Goal: Understand process/instructions

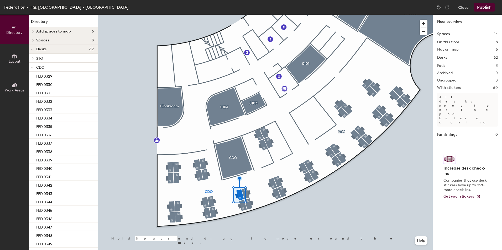
click at [248, 15] on div at bounding box center [265, 15] width 334 height 0
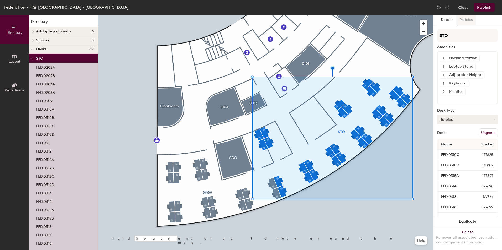
click at [467, 19] on button "Policies" at bounding box center [465, 20] width 19 height 11
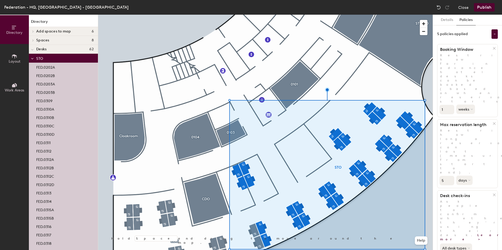
click at [30, 50] on div at bounding box center [32, 49] width 7 height 9
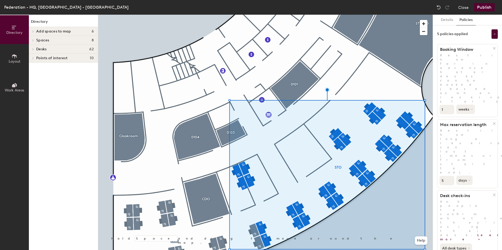
click at [34, 40] on icon at bounding box center [33, 40] width 1 height 2
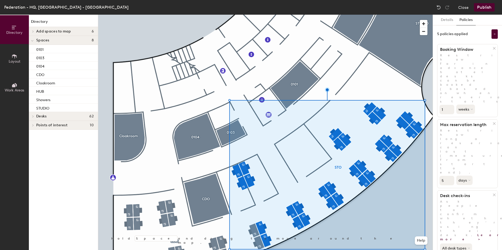
click at [33, 32] on icon at bounding box center [33, 31] width 1 height 2
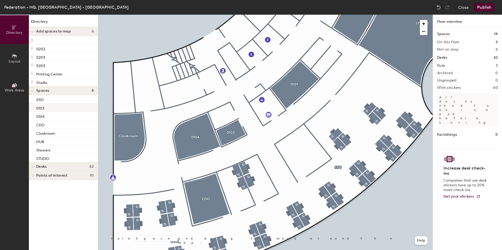
click at [172, 15] on div at bounding box center [265, 15] width 334 height 0
click at [172, 241] on div at bounding box center [172, 241] width 1 height 1
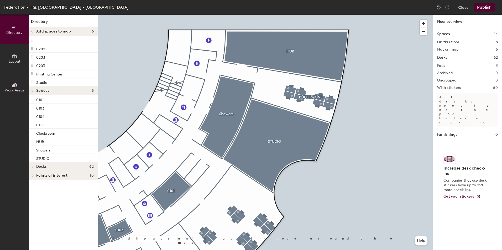
click at [18, 86] on button "Work Areas" at bounding box center [14, 87] width 29 height 29
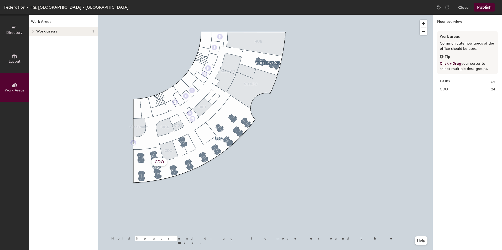
click at [466, 89] on div "CDO 24" at bounding box center [467, 90] width 55 height 6
click at [443, 89] on span "CDO" at bounding box center [444, 90] width 8 height 6
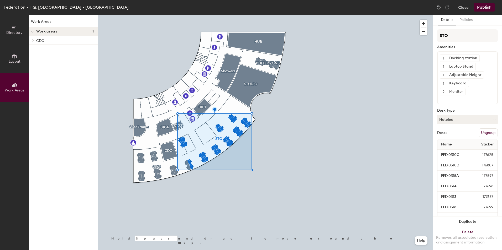
click at [158, 15] on div at bounding box center [265, 15] width 334 height 0
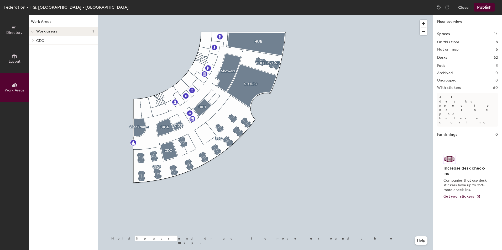
click at [33, 41] on icon at bounding box center [33, 40] width 1 height 2
click at [34, 41] on div at bounding box center [32, 40] width 7 height 9
click at [40, 41] on p "CDO" at bounding box center [64, 40] width 57 height 7
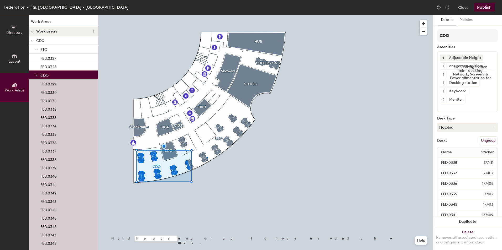
click at [207, 15] on div at bounding box center [265, 15] width 334 height 0
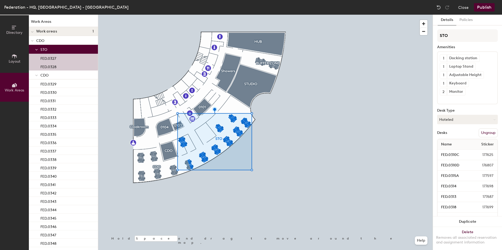
click at [202, 15] on div at bounding box center [265, 15] width 334 height 0
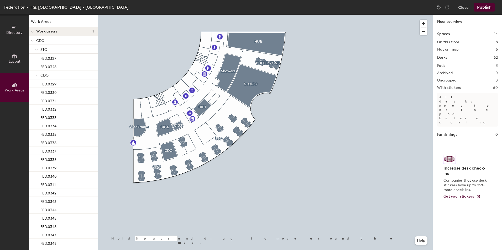
click at [45, 41] on p "CDO" at bounding box center [64, 40] width 57 height 7
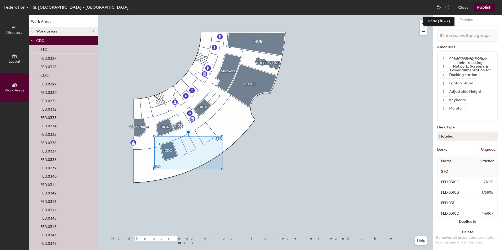
click at [439, 6] on img at bounding box center [438, 7] width 5 height 5
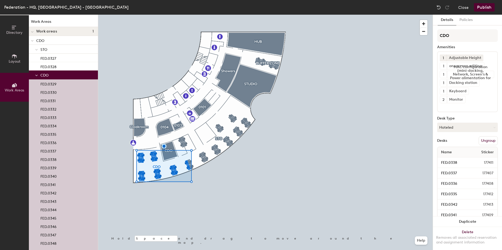
click at [31, 41] on icon at bounding box center [32, 41] width 3 height 2
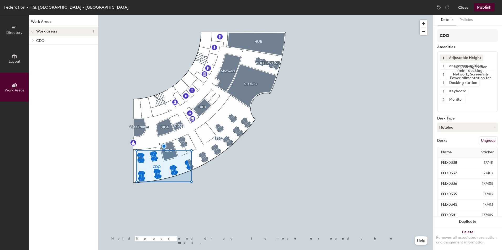
click at [32, 41] on icon at bounding box center [33, 40] width 2 height 3
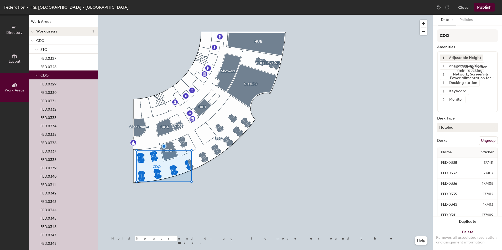
click at [31, 33] on icon at bounding box center [32, 32] width 3 height 2
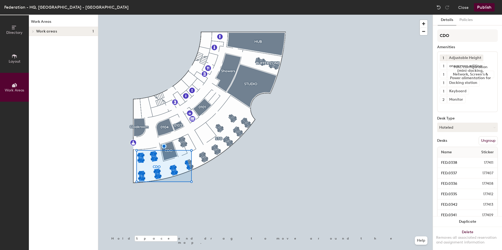
click at [58, 34] on div "Work areas 1" at bounding box center [63, 31] width 69 height 9
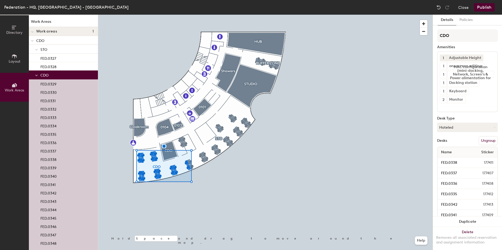
click at [20, 61] on span "Layout" at bounding box center [15, 61] width 12 height 4
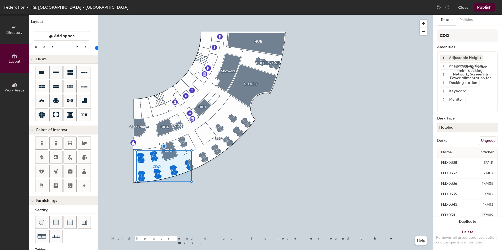
click at [16, 81] on button "Work Areas" at bounding box center [14, 87] width 29 height 29
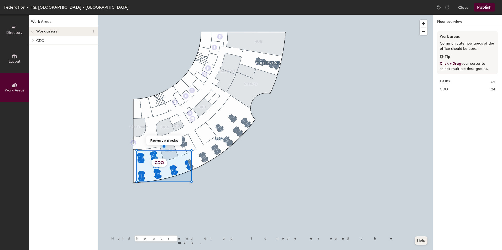
click at [422, 241] on button "Help" at bounding box center [421, 241] width 13 height 8
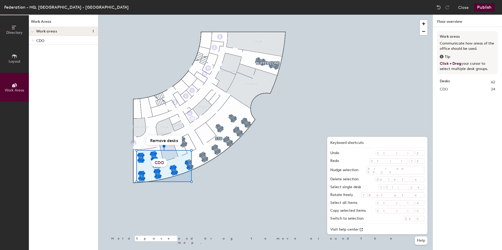
click at [442, 230] on div "Work areas Communicate how areas of the office should be used. Tip Click + Drag…" at bounding box center [467, 145] width 69 height 236
